Goal: Task Accomplishment & Management: Manage account settings

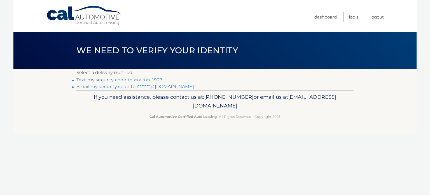
click at [124, 79] on link "Text my security code to xxx-xxx-1927" at bounding box center [119, 79] width 86 height 5
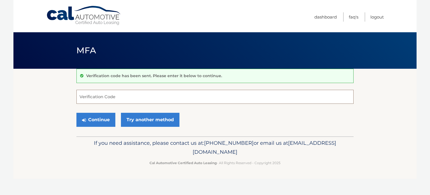
click at [149, 96] on input "Verification Code" at bounding box center [214, 97] width 277 height 14
type input "214946"
click at [76, 113] on button "Continue" at bounding box center [95, 120] width 39 height 14
click at [99, 120] on button "Continue" at bounding box center [95, 120] width 39 height 14
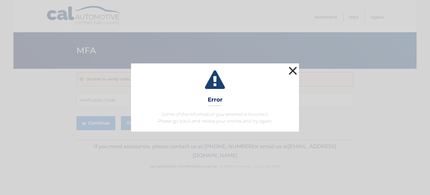
click at [294, 66] on button "×" at bounding box center [292, 70] width 11 height 11
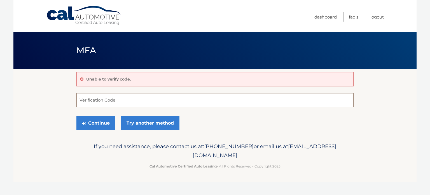
click at [134, 98] on input "Verification Code" at bounding box center [214, 100] width 277 height 14
type input "214946"
click at [106, 122] on button "Continue" at bounding box center [95, 123] width 39 height 14
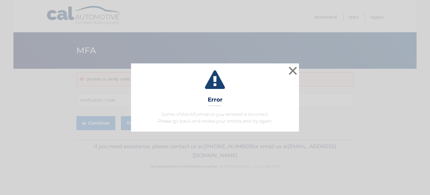
click at [299, 69] on div "× Error Some of the information you entered is incorrect. Please go back and re…" at bounding box center [215, 97] width 168 height 68
click at [292, 71] on button "×" at bounding box center [292, 70] width 11 height 11
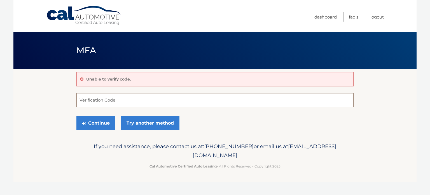
click at [124, 103] on input "Verification Code" at bounding box center [214, 100] width 277 height 14
type input "21"
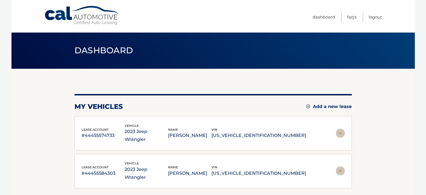
scroll to position [28, 0]
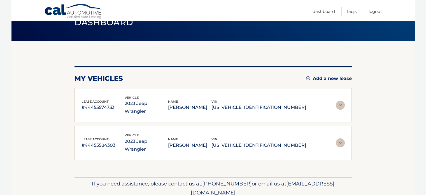
click at [340, 101] on img at bounding box center [340, 105] width 9 height 9
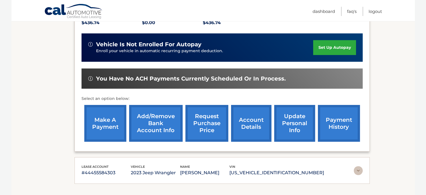
scroll to position [120, 0]
